Goal: Check status: Check status

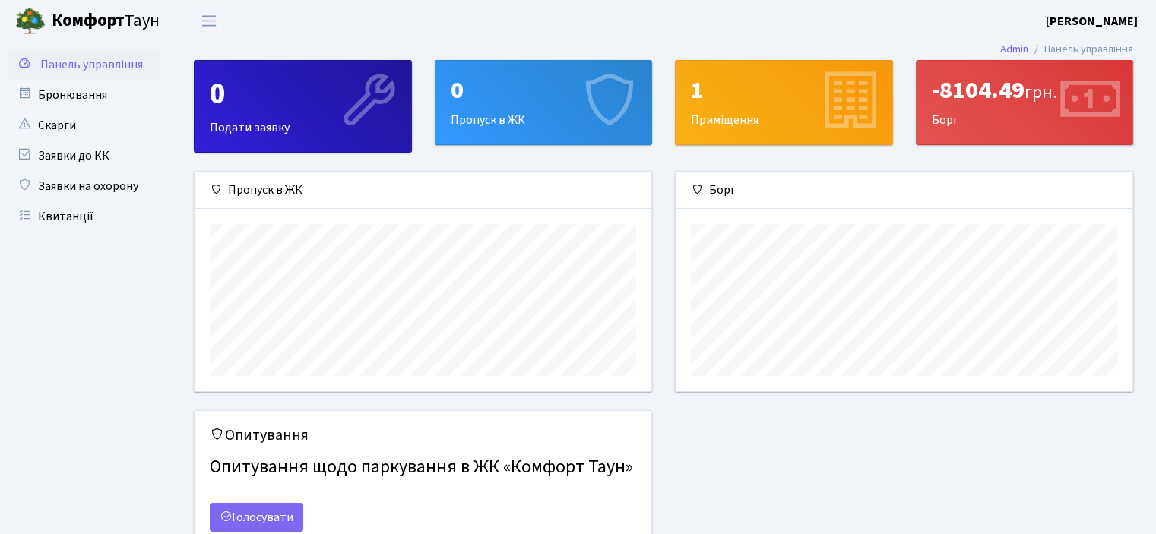
scroll to position [219, 456]
click at [67, 226] on link "Квитанції" at bounding box center [84, 216] width 152 height 30
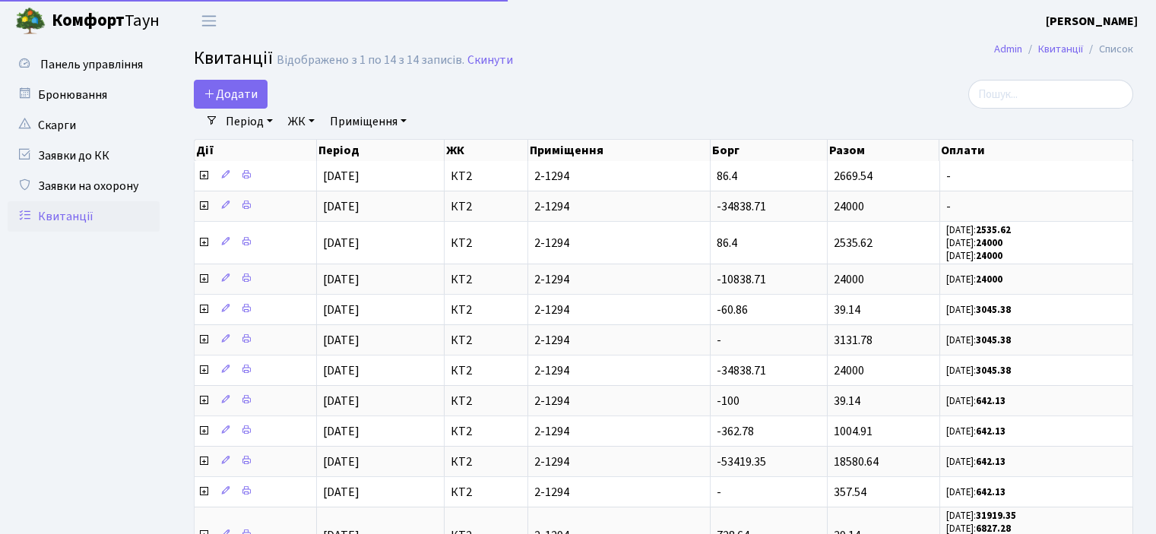
select select "25"
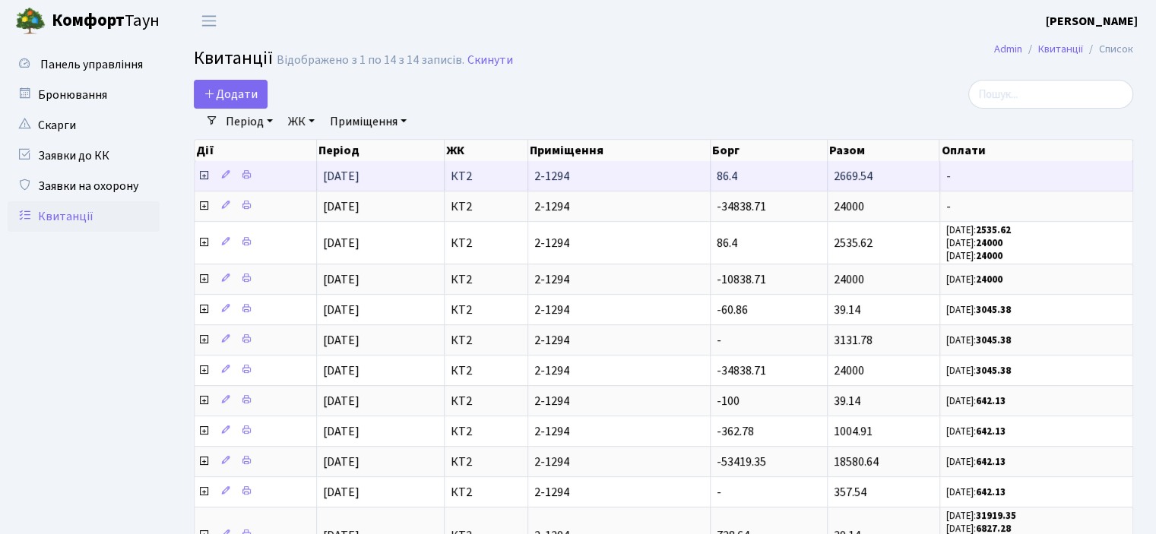
click at [200, 175] on icon at bounding box center [204, 175] width 12 height 12
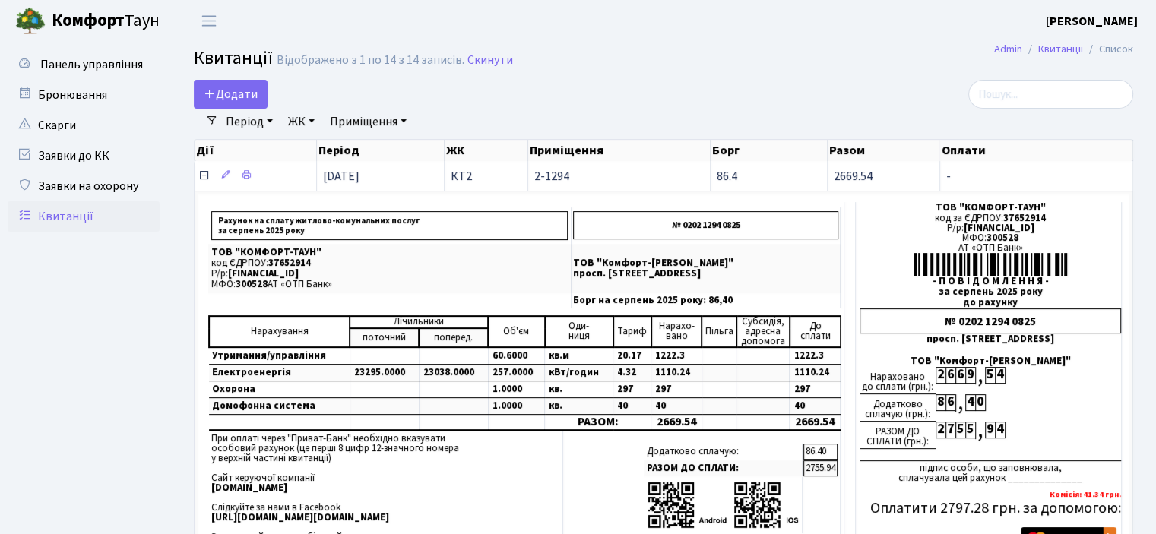
click at [205, 177] on icon at bounding box center [204, 175] width 12 height 12
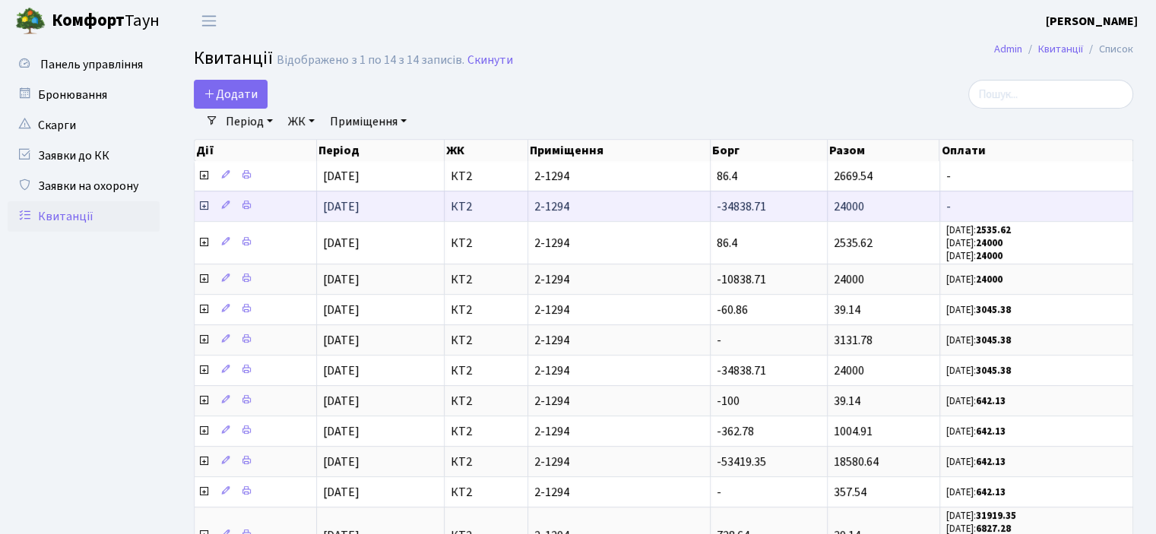
click at [205, 204] on icon at bounding box center [204, 206] width 12 height 12
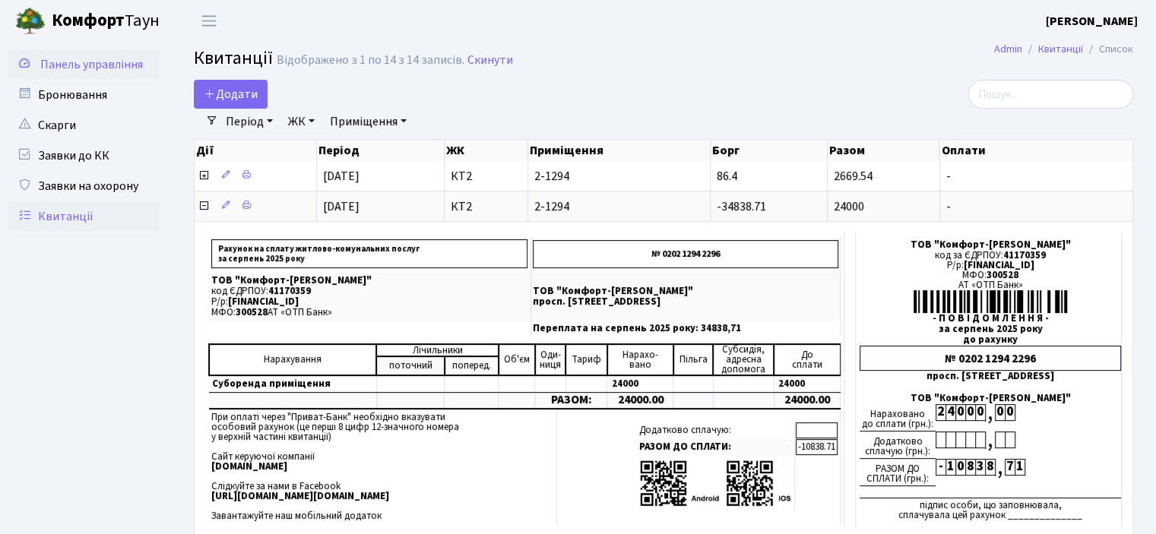
click at [100, 63] on span "Панель управління" at bounding box center [91, 64] width 103 height 17
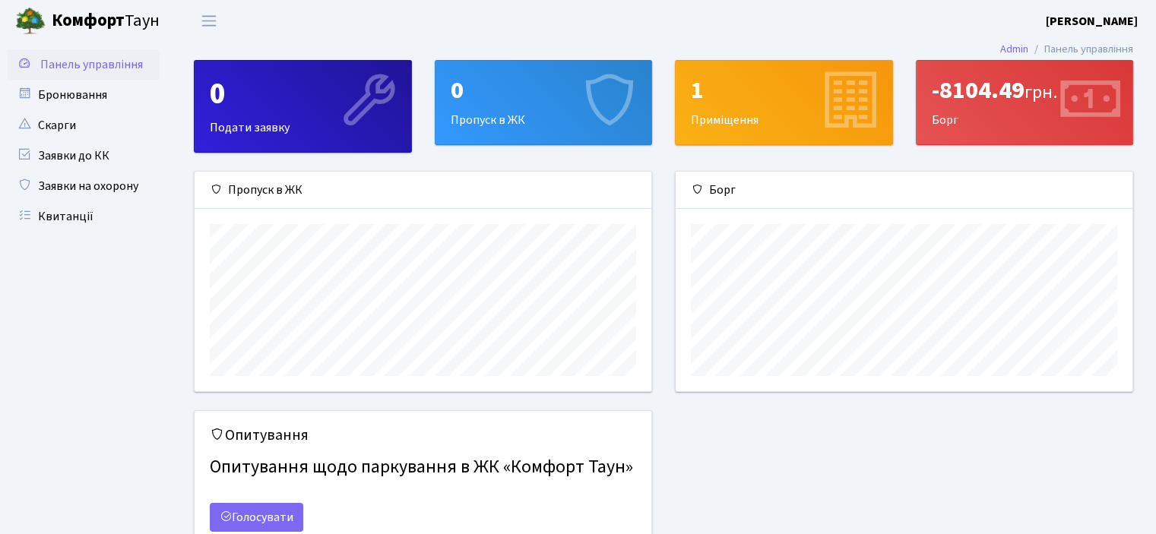
scroll to position [219, 456]
click at [45, 215] on link "Квитанції" at bounding box center [84, 216] width 152 height 30
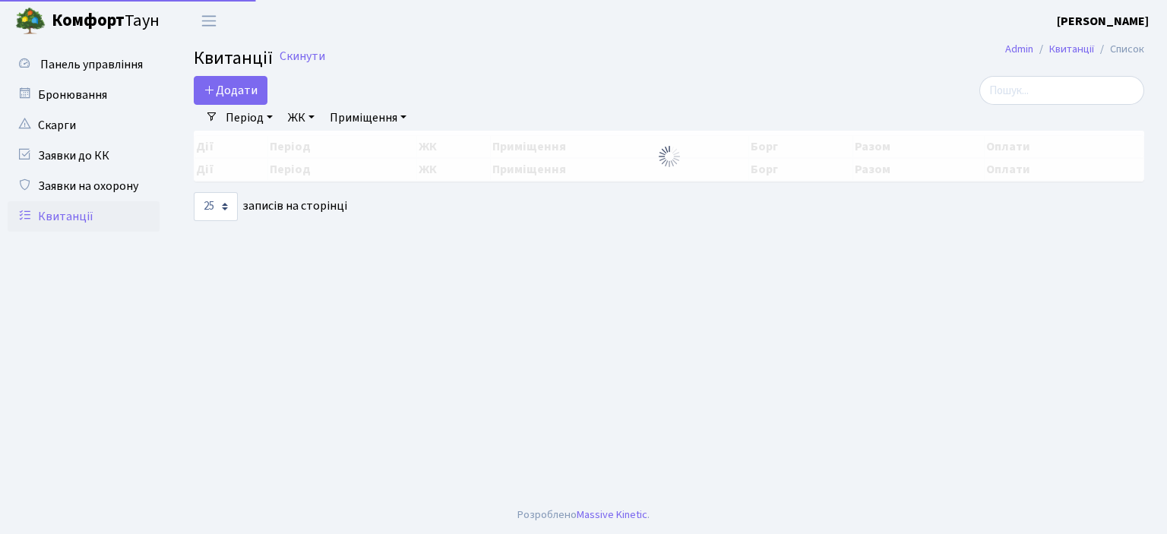
select select "25"
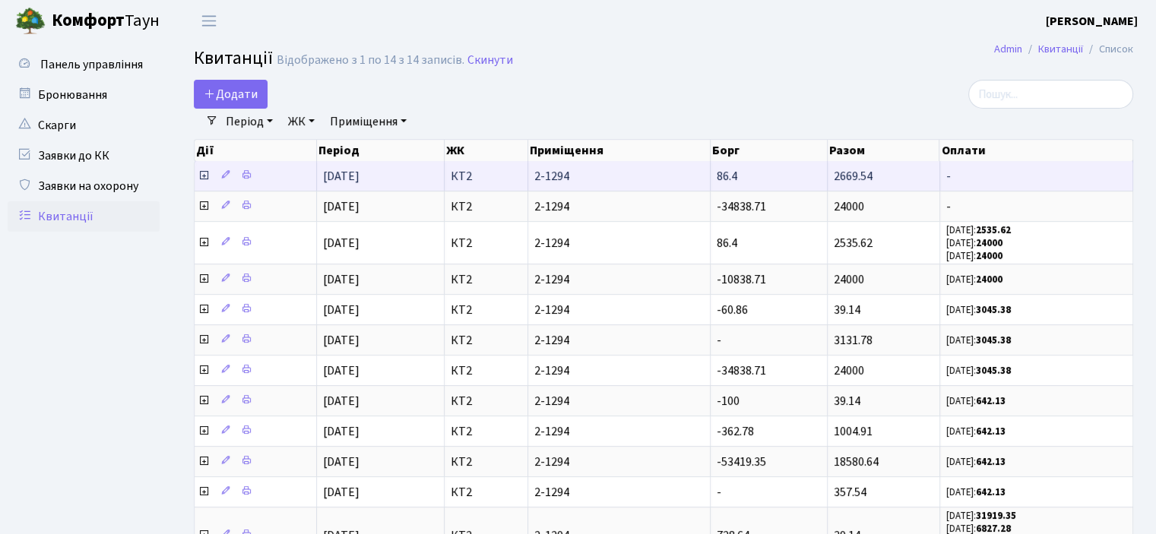
click at [206, 175] on icon at bounding box center [204, 175] width 12 height 12
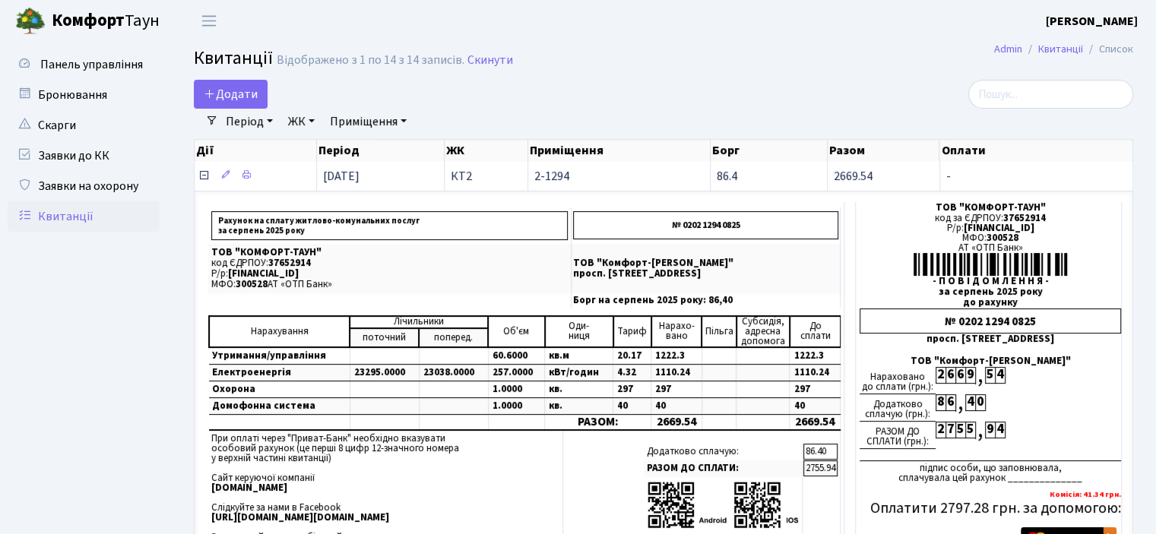
click at [207, 173] on icon at bounding box center [204, 175] width 12 height 12
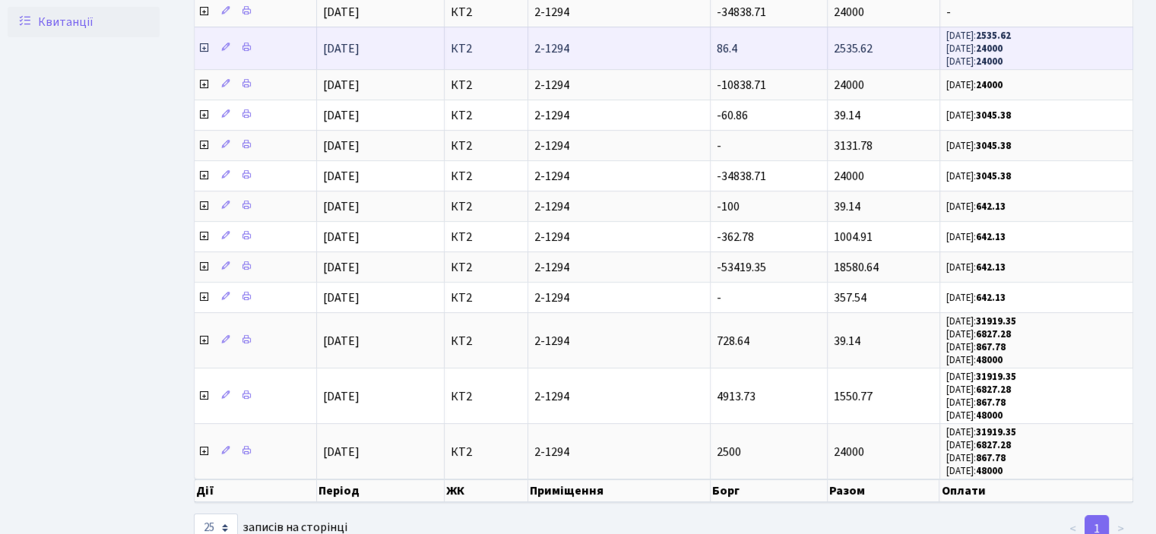
scroll to position [234, 0]
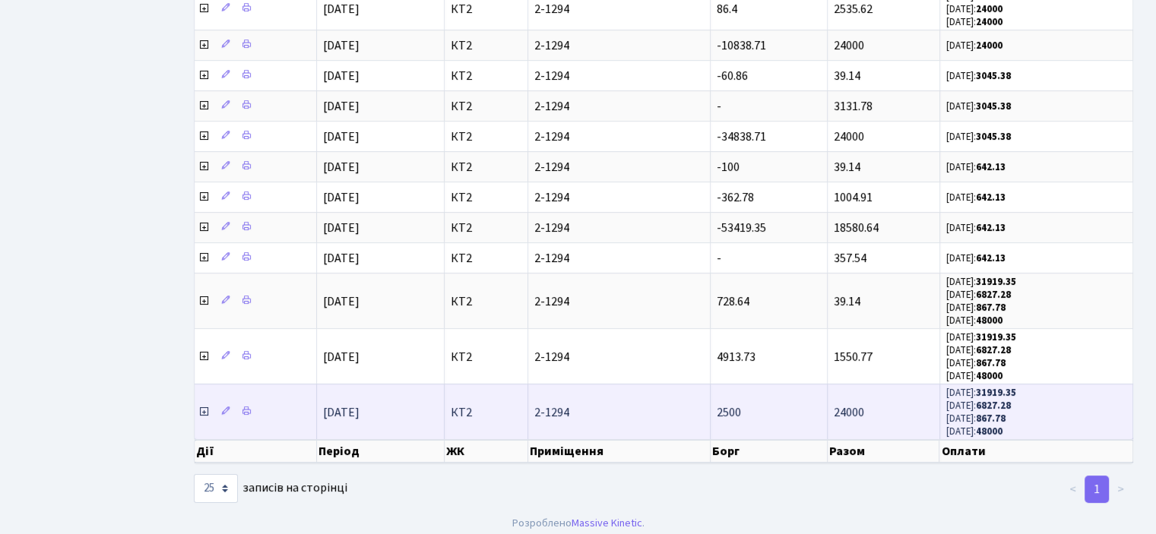
click at [201, 406] on icon at bounding box center [204, 412] width 12 height 12
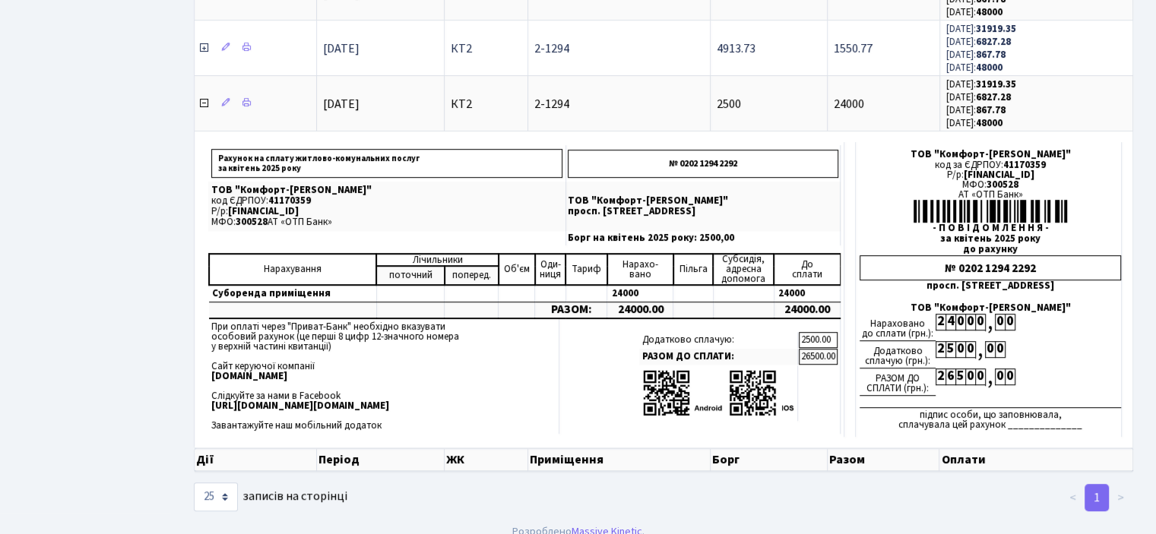
scroll to position [549, 0]
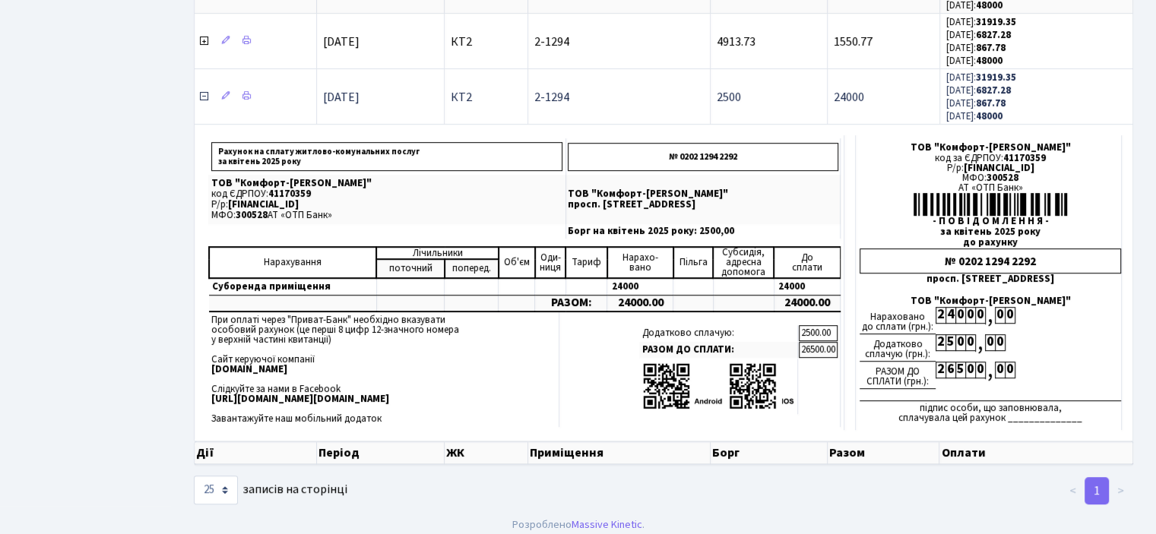
click at [204, 90] on icon at bounding box center [204, 96] width 12 height 12
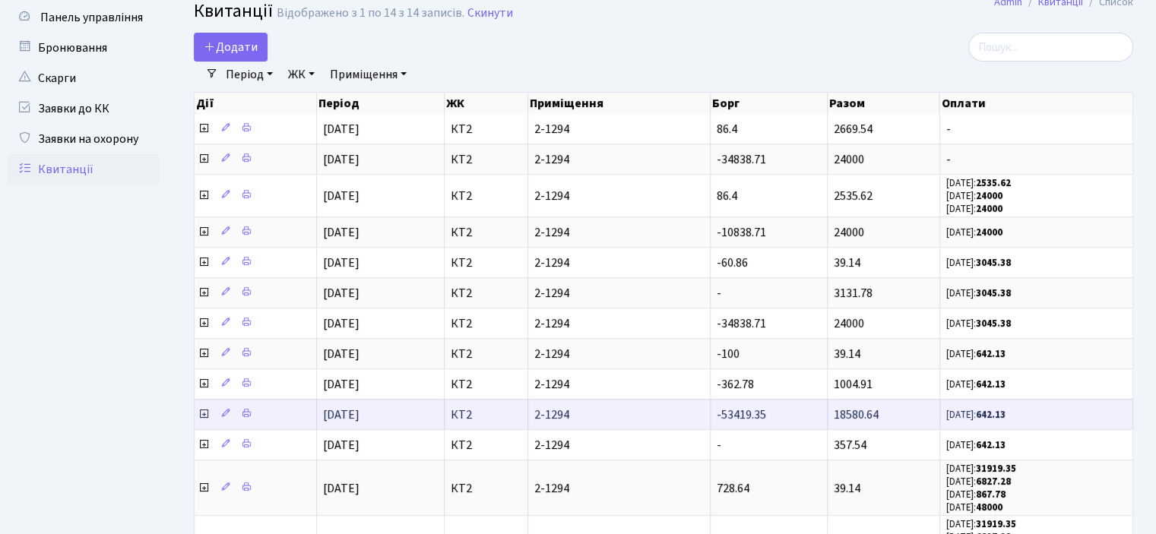
scroll to position [6, 0]
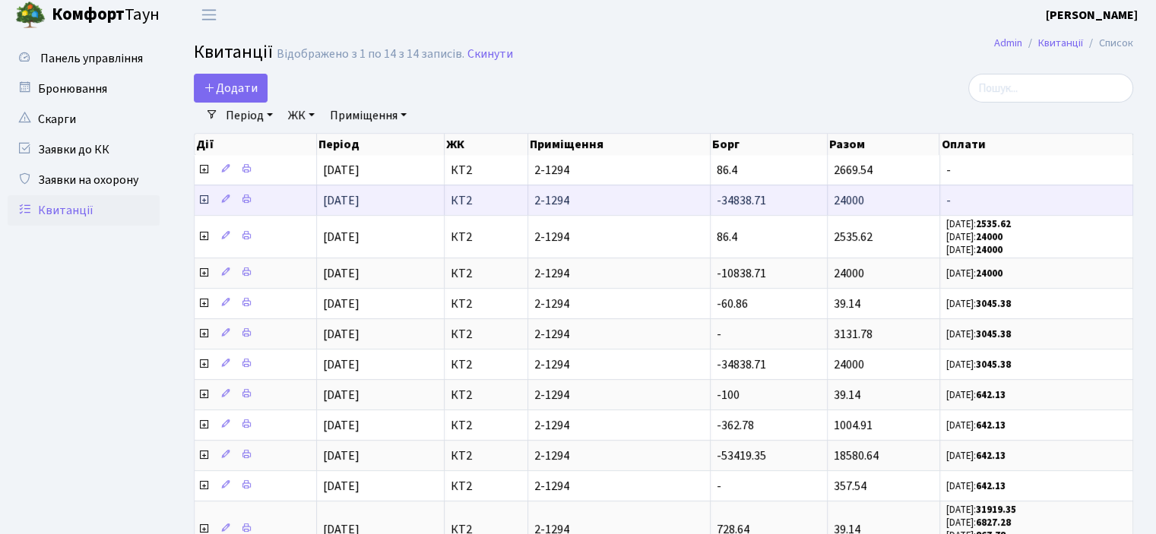
click at [202, 200] on icon at bounding box center [204, 200] width 12 height 12
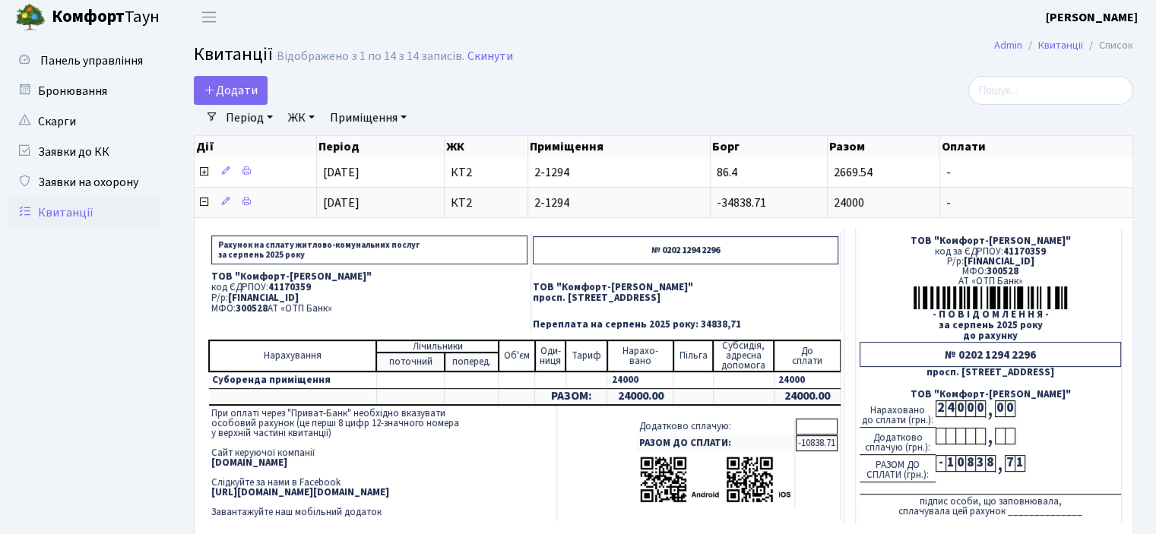
scroll to position [0, 0]
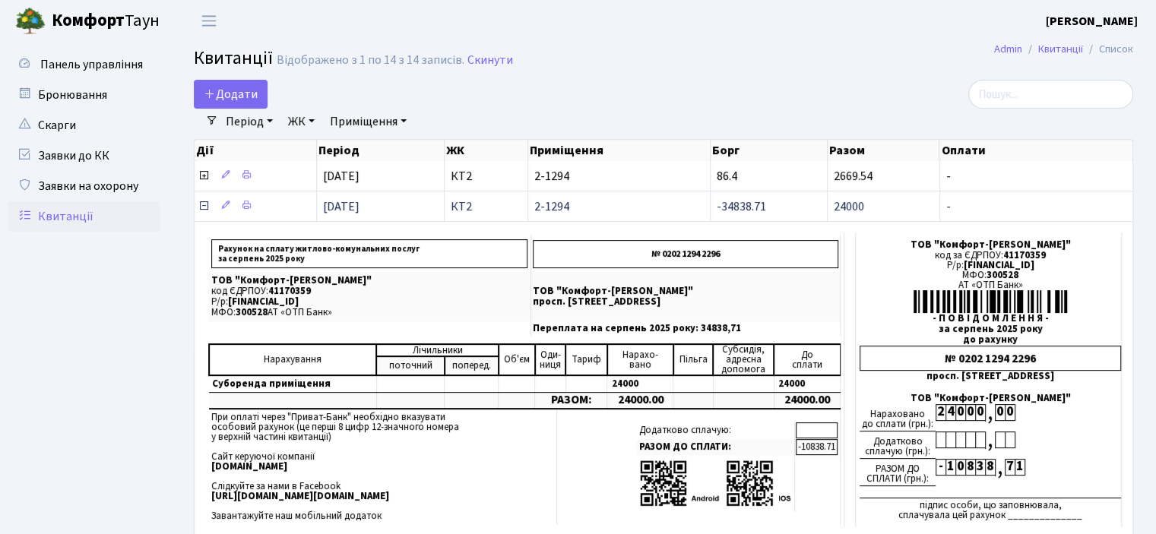
click at [198, 203] on icon at bounding box center [204, 206] width 12 height 12
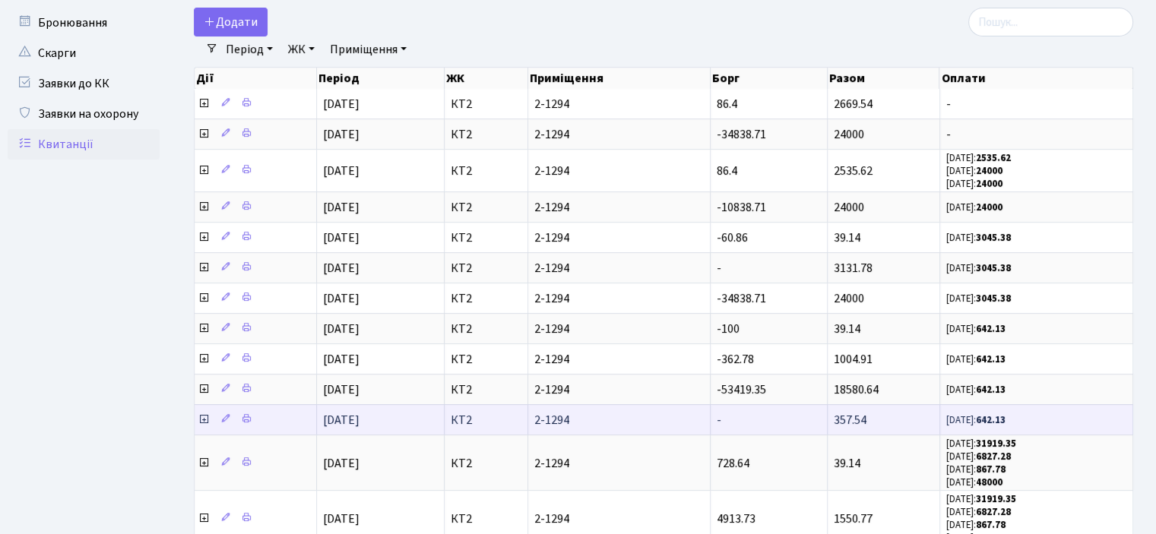
scroll to position [76, 0]
